Goal: Information Seeking & Learning: Check status

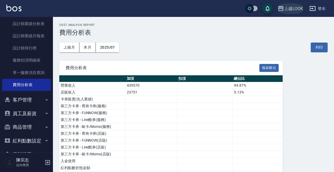
click at [298, 6] on div "上越LOOK" at bounding box center [293, 8] width 19 height 7
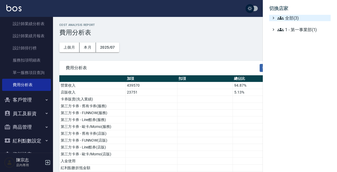
click at [292, 18] on span "全部(3)" at bounding box center [302, 18] width 51 height 6
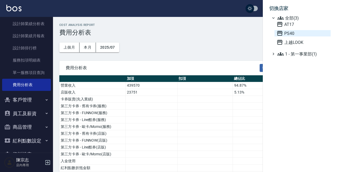
click at [294, 35] on span "PS40" at bounding box center [302, 33] width 52 height 6
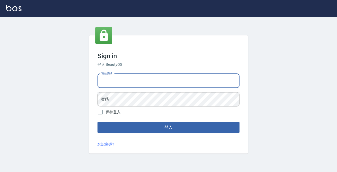
type input "0427061917"
click at [168, 128] on button "登入" at bounding box center [168, 127] width 142 height 11
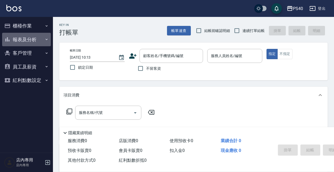
click at [27, 34] on button "報表及分析" at bounding box center [26, 40] width 49 height 14
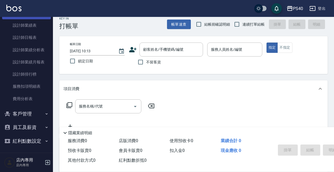
scroll to position [8, 0]
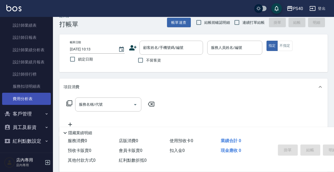
click at [25, 100] on link "費用分析表" at bounding box center [26, 99] width 49 height 12
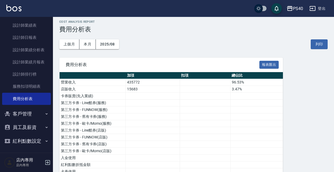
scroll to position [4, 0]
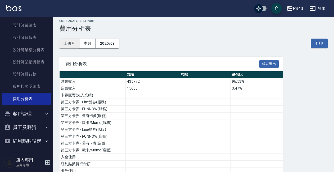
click at [72, 41] on button "上個月" at bounding box center [69, 44] width 20 height 10
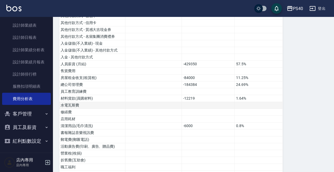
scroll to position [184, 0]
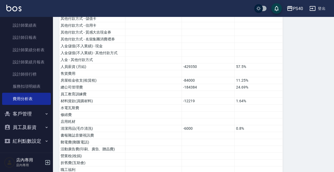
click at [298, 12] on button "PS40" at bounding box center [295, 8] width 21 height 11
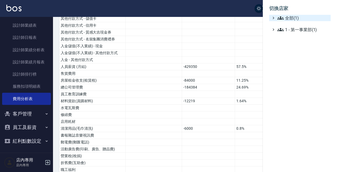
click at [294, 16] on span "全部(1)" at bounding box center [302, 18] width 51 height 6
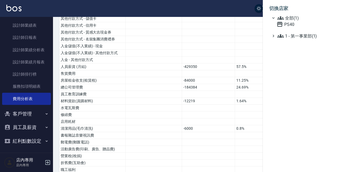
click at [294, 19] on span "全部(1)" at bounding box center [302, 18] width 51 height 6
click at [253, 38] on div at bounding box center [168, 86] width 337 height 172
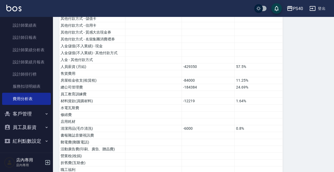
click at [321, 12] on button "登出" at bounding box center [317, 9] width 20 height 10
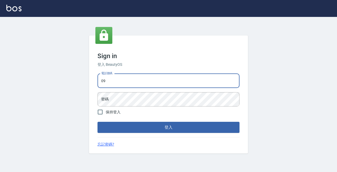
type input "0963001110"
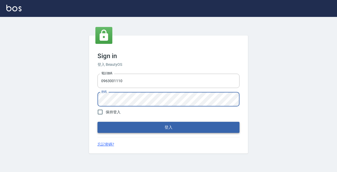
click at [161, 132] on button "登入" at bounding box center [168, 127] width 142 height 11
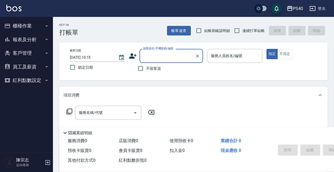
click at [16, 40] on button "報表及分析" at bounding box center [26, 40] width 49 height 14
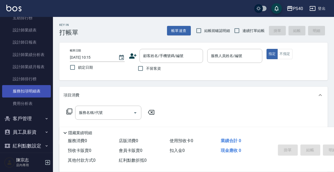
scroll to position [75, 0]
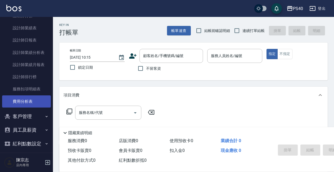
click at [29, 100] on link "費用分析表" at bounding box center [26, 102] width 49 height 12
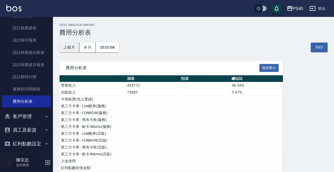
click at [66, 48] on button "上個月" at bounding box center [69, 48] width 20 height 10
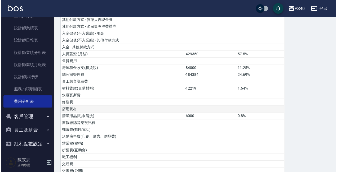
scroll to position [197, 0]
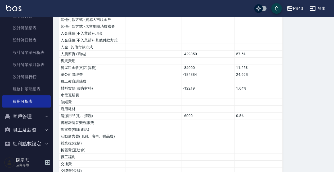
click at [304, 7] on button "PS40" at bounding box center [295, 8] width 21 height 11
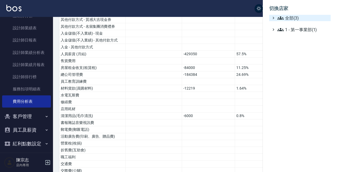
click at [301, 19] on span "全部(3)" at bounding box center [302, 18] width 51 height 6
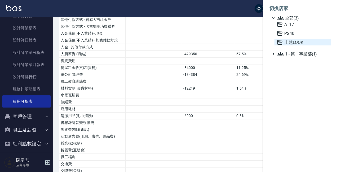
click at [296, 40] on span "上越LOOK" at bounding box center [302, 42] width 52 height 6
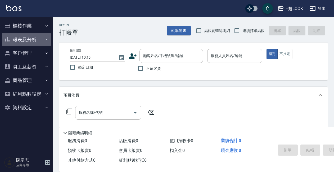
click at [31, 40] on button "報表及分析" at bounding box center [26, 40] width 49 height 14
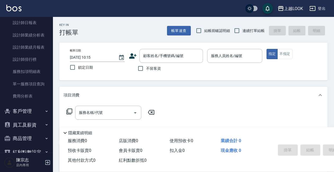
scroll to position [115, 0]
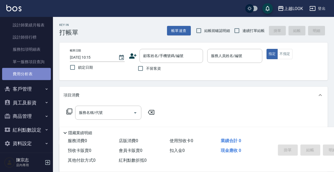
click at [34, 73] on link "費用分析表" at bounding box center [26, 74] width 49 height 12
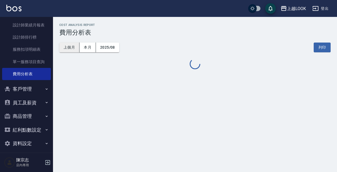
click at [74, 48] on button "上個月" at bounding box center [69, 48] width 20 height 10
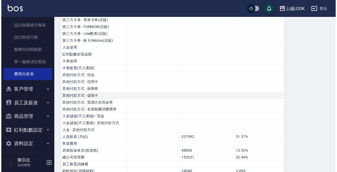
scroll to position [113, 0]
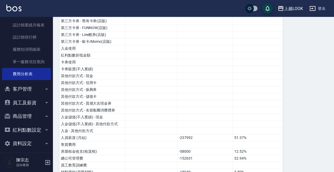
click at [291, 8] on div "上越LOOK" at bounding box center [293, 8] width 19 height 7
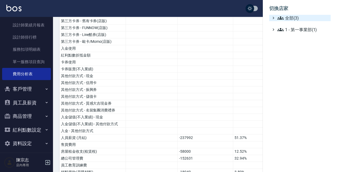
click at [291, 16] on span "全部(3)" at bounding box center [302, 18] width 51 height 6
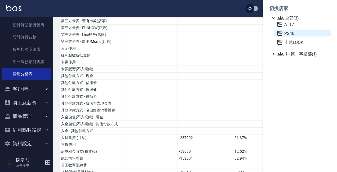
click at [290, 30] on span "PS40" at bounding box center [302, 33] width 52 height 6
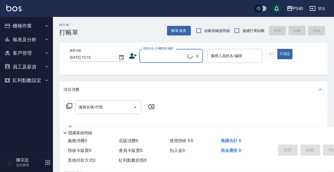
click at [27, 45] on button "報表及分析" at bounding box center [26, 40] width 49 height 14
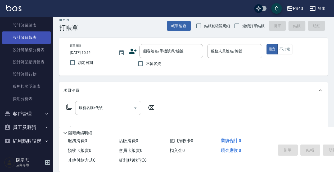
scroll to position [5, 0]
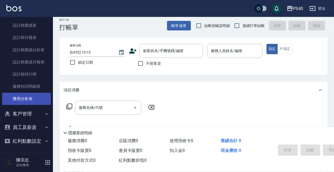
click at [31, 101] on link "費用分析表" at bounding box center [26, 99] width 49 height 12
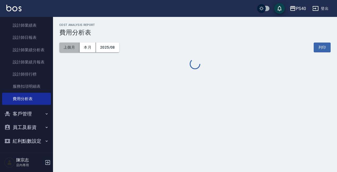
click at [73, 46] on button "上個月" at bounding box center [69, 48] width 20 height 10
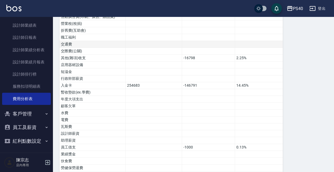
scroll to position [343, 0]
